Goal: Task Accomplishment & Management: Manage account settings

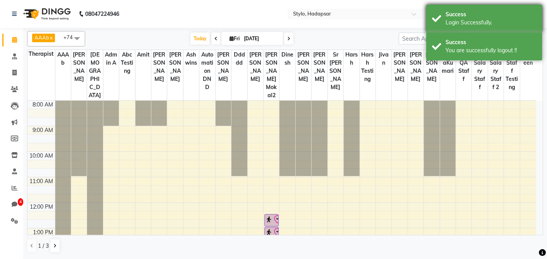
drag, startPoint x: 496, startPoint y: 34, endPoint x: 498, endPoint y: 24, distance: 10.7
click at [495, 32] on div "Success Login Successfully. Success You are successfully logout !!" at bounding box center [484, 34] width 116 height 58
click at [498, 19] on div "Login Successfully." at bounding box center [490, 23] width 91 height 8
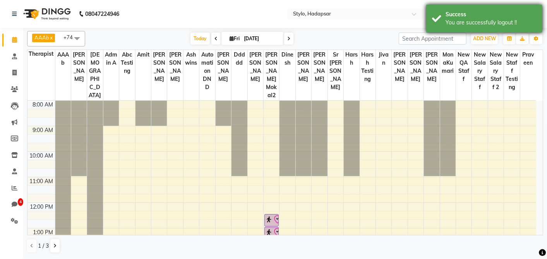
click at [489, 21] on div "You are successfully logout !!" at bounding box center [490, 23] width 91 height 8
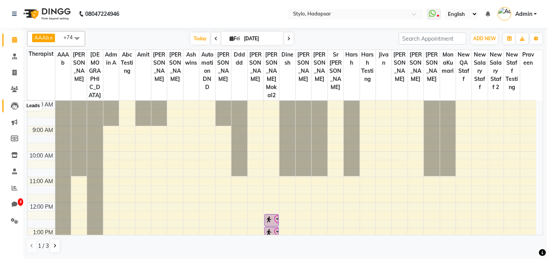
click at [12, 103] on icon at bounding box center [15, 106] width 8 height 8
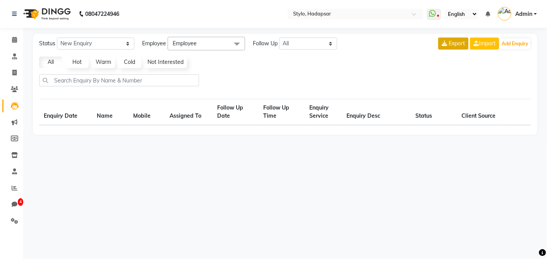
select select "10"
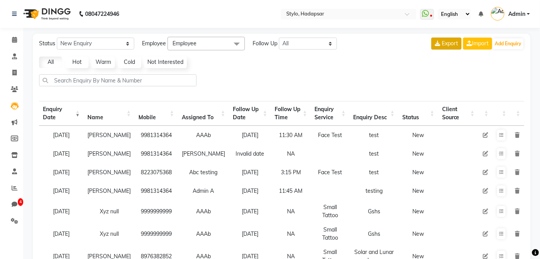
click at [454, 44] on span "Export" at bounding box center [450, 43] width 16 height 7
click at [15, 172] on icon at bounding box center [14, 171] width 5 height 6
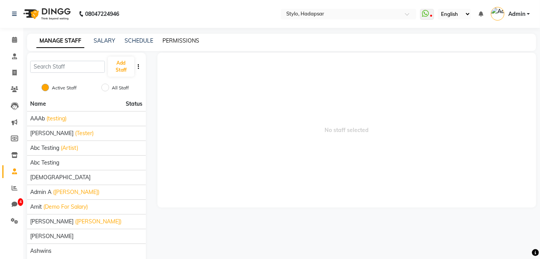
click at [176, 41] on link "PERMISSIONS" at bounding box center [181, 40] width 37 height 7
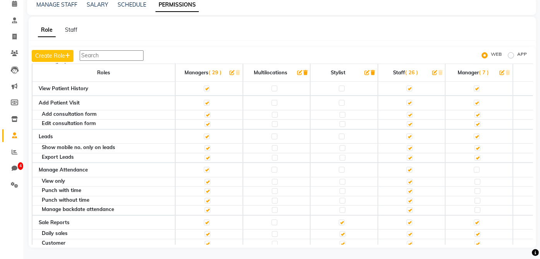
scroll to position [1383, 0]
click at [205, 156] on label at bounding box center [208, 159] width 6 height 6
click at [205, 156] on input "checkbox" at bounding box center [207, 158] width 5 height 5
checkbox input "false"
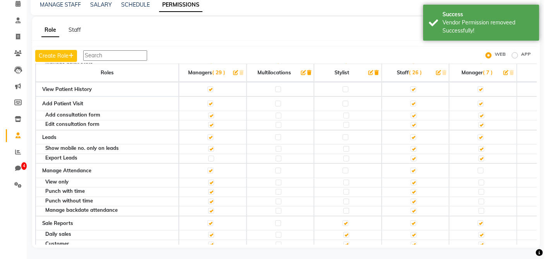
scroll to position [0, 0]
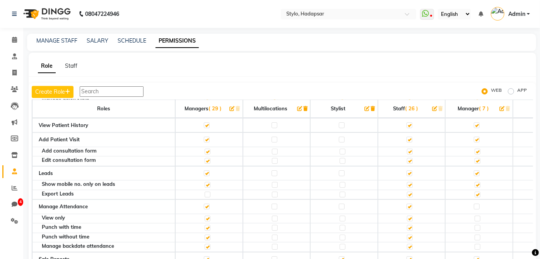
click at [519, 13] on span "Admin" at bounding box center [516, 14] width 17 height 8
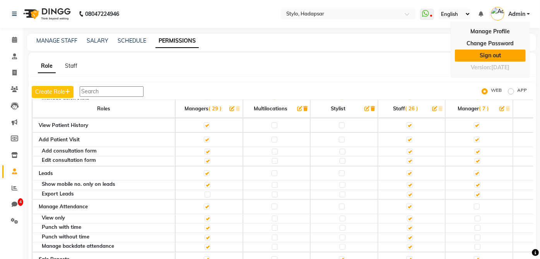
click at [503, 54] on link "Sign out" at bounding box center [490, 56] width 71 height 12
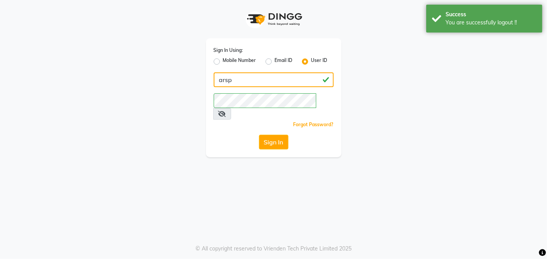
click at [246, 82] on input "arsp" at bounding box center [274, 79] width 120 height 15
type input "a"
type input "e1-985"
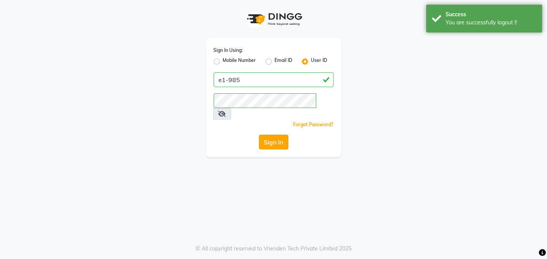
click at [272, 135] on button "Sign In" at bounding box center [273, 142] width 29 height 15
